Goal: Information Seeking & Learning: Learn about a topic

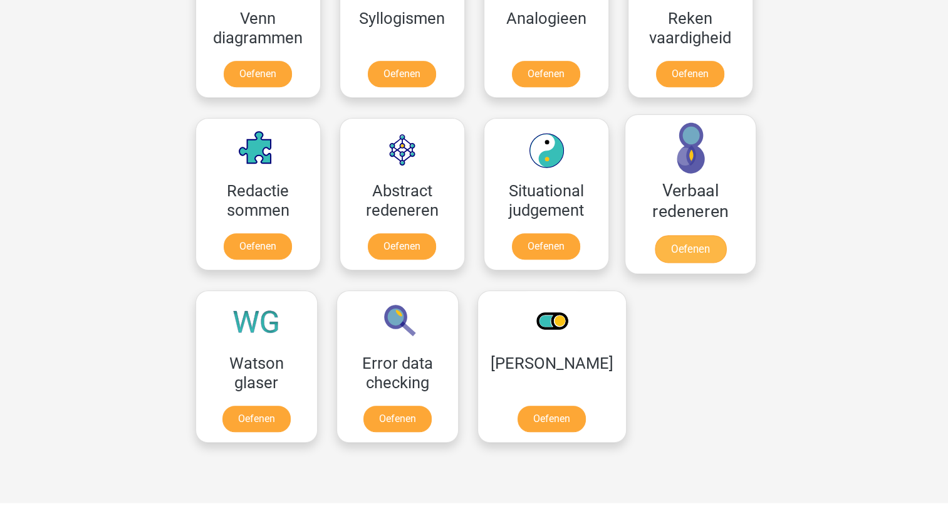
scroll to position [564, 0]
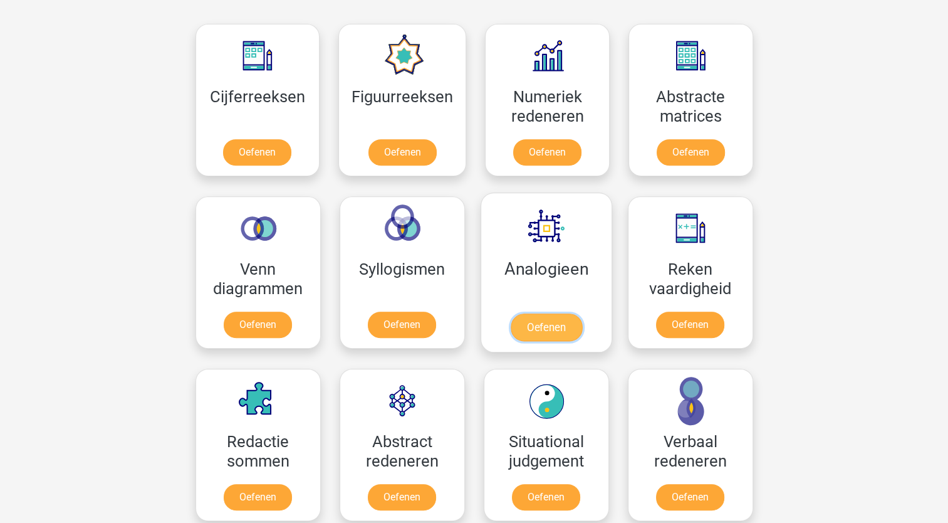
click at [550, 331] on link "Oefenen" at bounding box center [545, 327] width 71 height 28
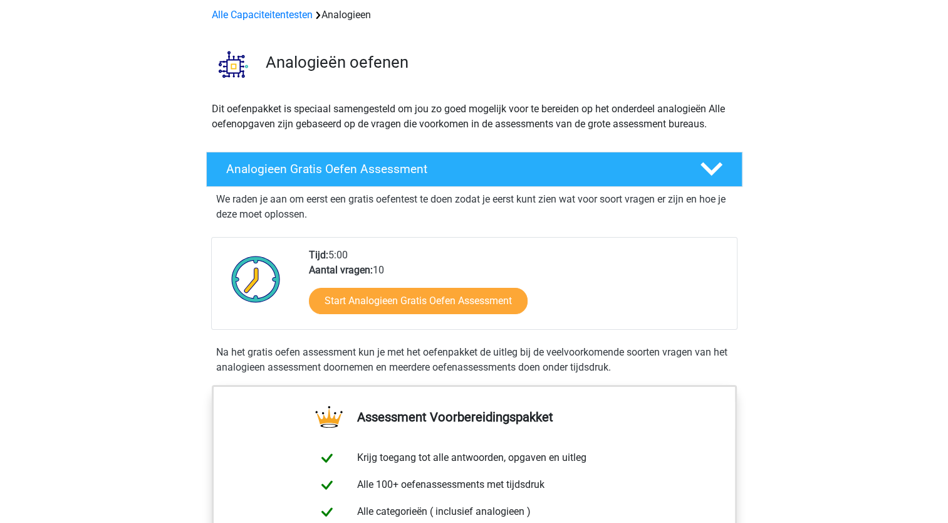
scroll to position [125, 0]
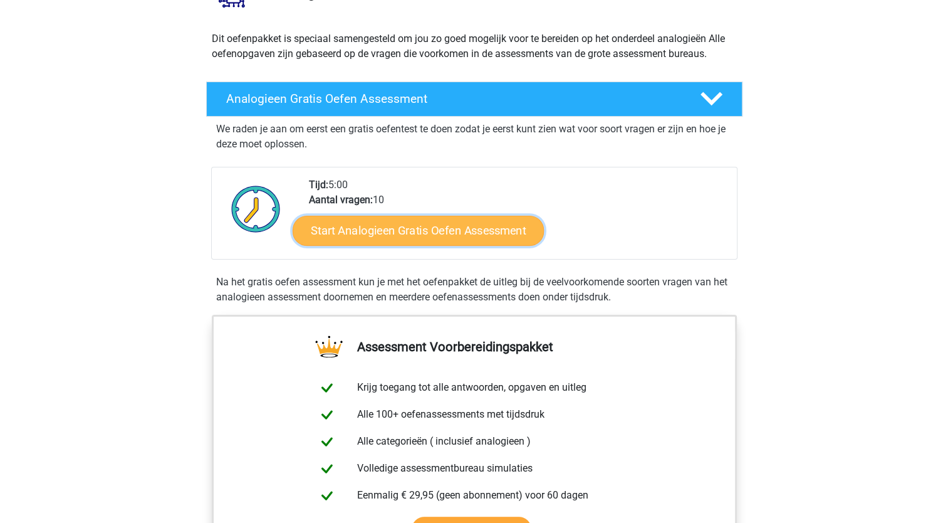
click at [471, 227] on link "Start Analogieen Gratis Oefen Assessment" at bounding box center [418, 230] width 251 height 30
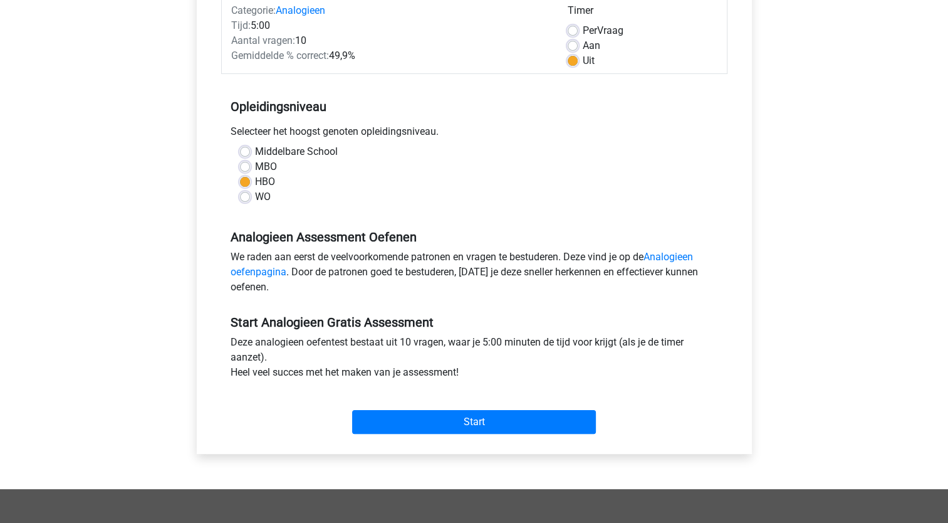
scroll to position [376, 0]
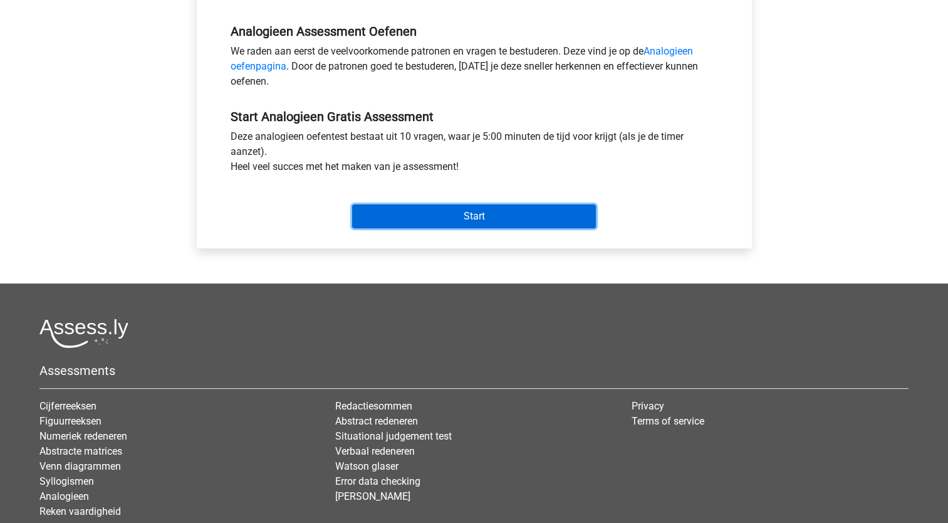
click at [509, 223] on input "Start" at bounding box center [474, 216] width 244 height 24
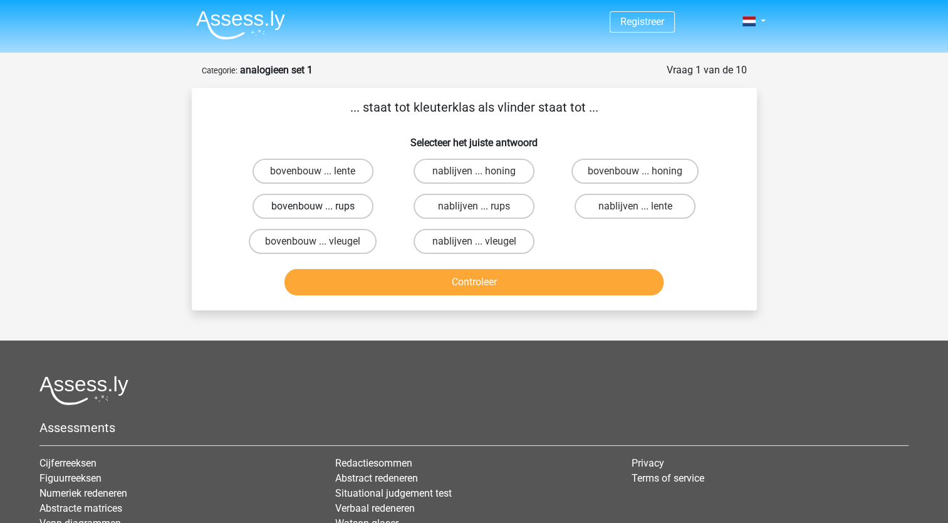
drag, startPoint x: 328, startPoint y: 200, endPoint x: 335, endPoint y: 205, distance: 8.5
click at [328, 200] on label "bovenbouw ... rups" at bounding box center [313, 206] width 121 height 25
click at [321, 206] on input "bovenbouw ... rups" at bounding box center [317, 210] width 8 height 8
radio input "true"
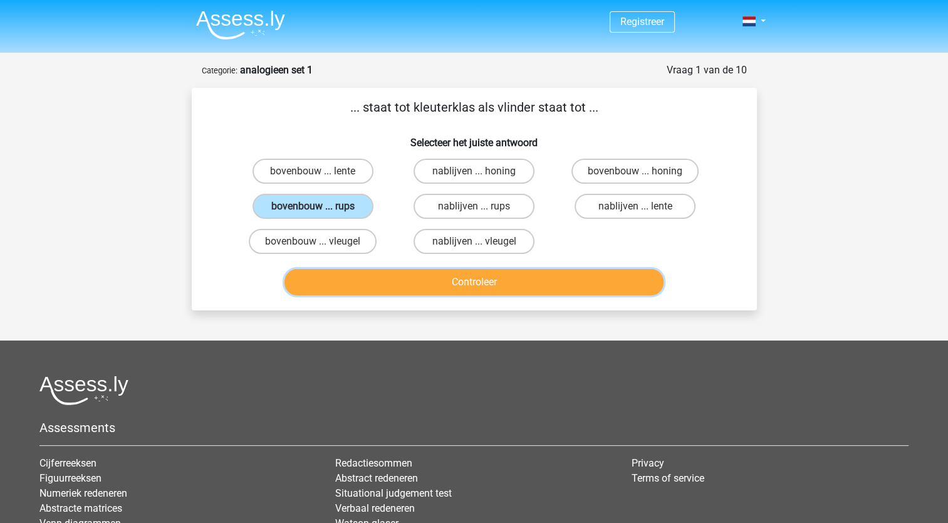
click at [524, 285] on button "Controleer" at bounding box center [474, 282] width 379 height 26
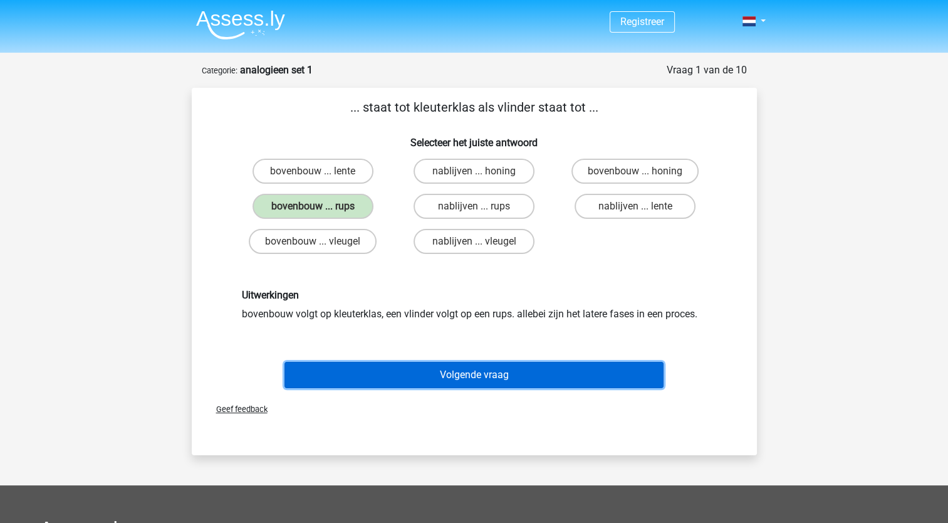
click at [534, 372] on button "Volgende vraag" at bounding box center [474, 375] width 379 height 26
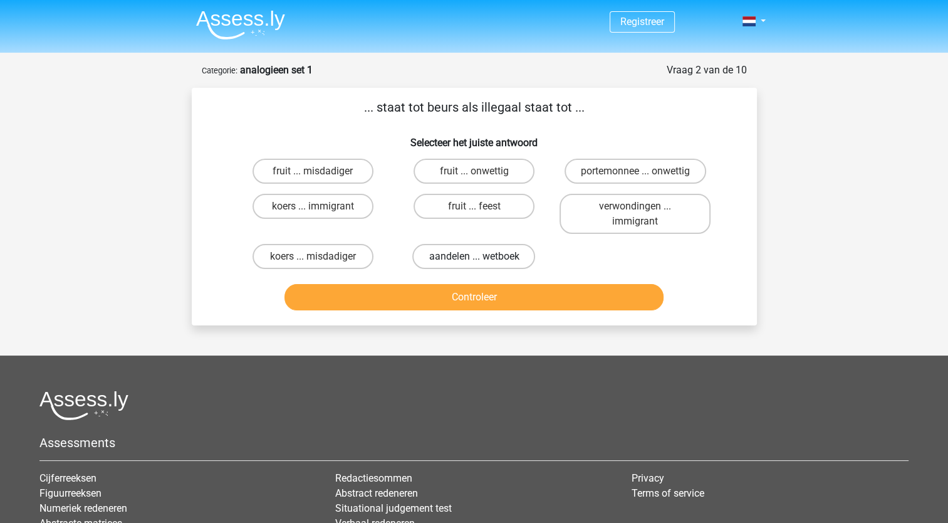
click at [500, 262] on label "aandelen ... wetboek" at bounding box center [473, 256] width 123 height 25
click at [482, 262] on input "aandelen ... wetboek" at bounding box center [478, 260] width 8 height 8
radio input "true"
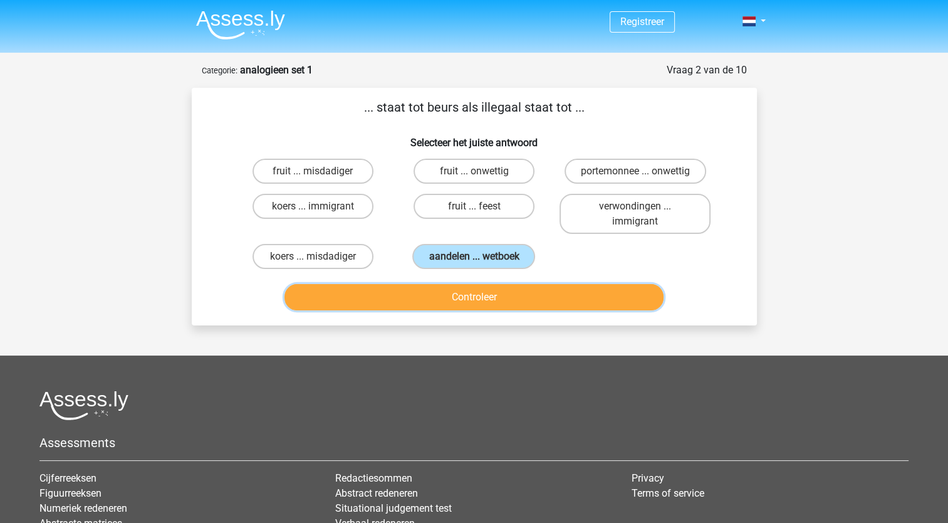
click at [500, 290] on button "Controleer" at bounding box center [474, 297] width 379 height 26
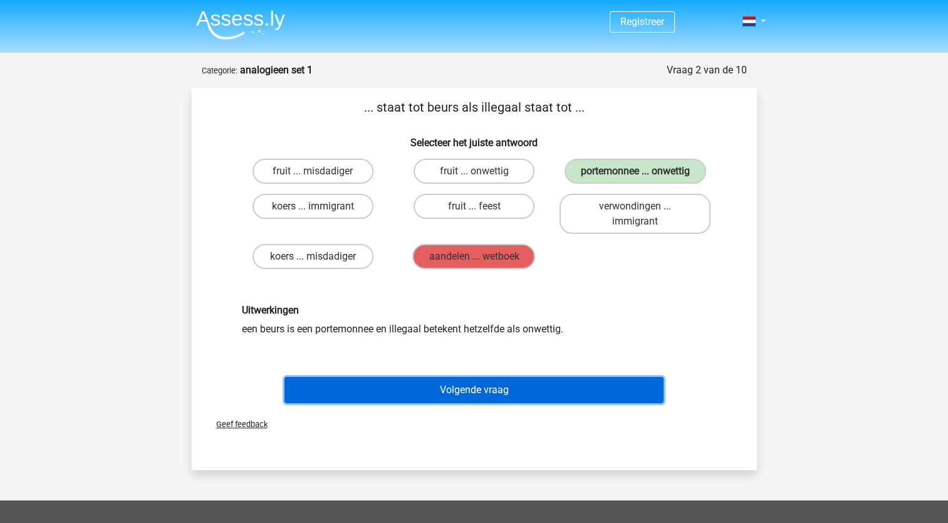
click at [507, 384] on button "Volgende vraag" at bounding box center [474, 390] width 379 height 26
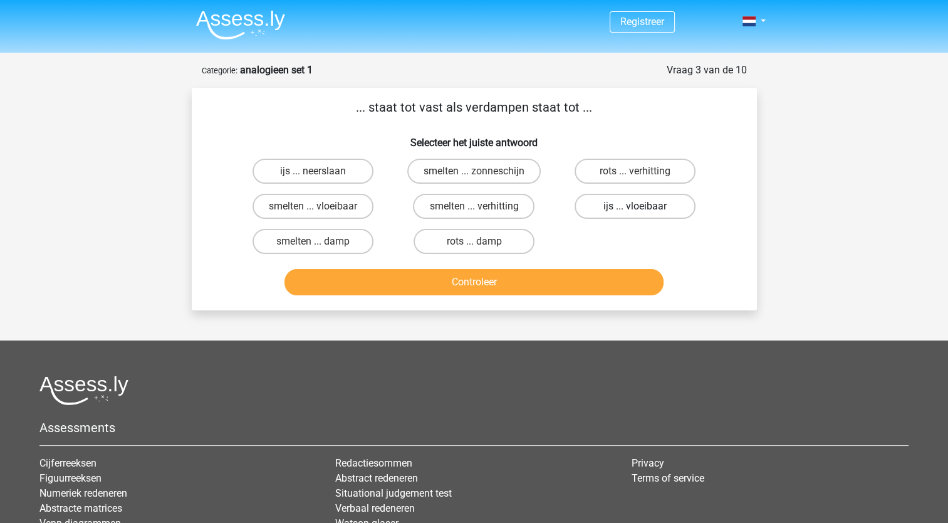
click at [678, 207] on label "ijs ... vloeibaar" at bounding box center [635, 206] width 121 height 25
click at [644, 207] on input "ijs ... vloeibaar" at bounding box center [640, 210] width 8 height 8
radio input "true"
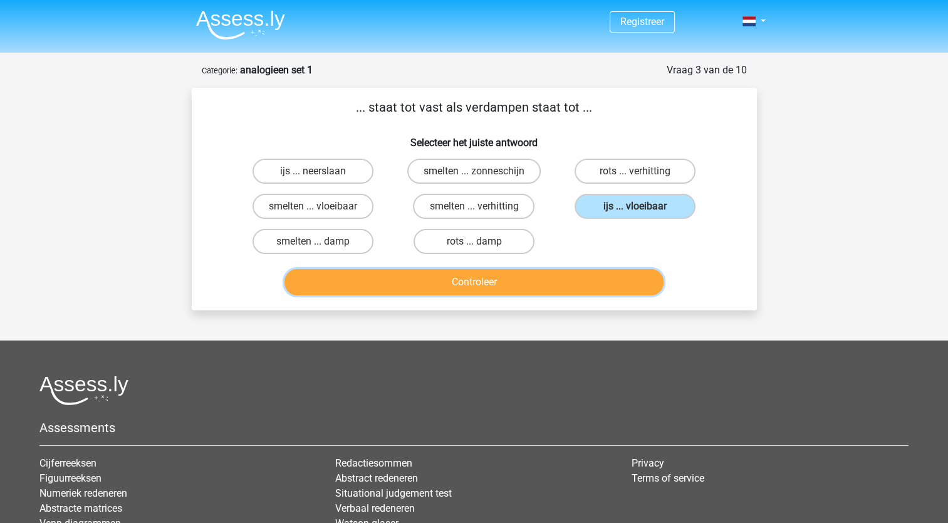
click at [552, 285] on button "Controleer" at bounding box center [474, 282] width 379 height 26
